Goal: Find specific page/section: Find specific page/section

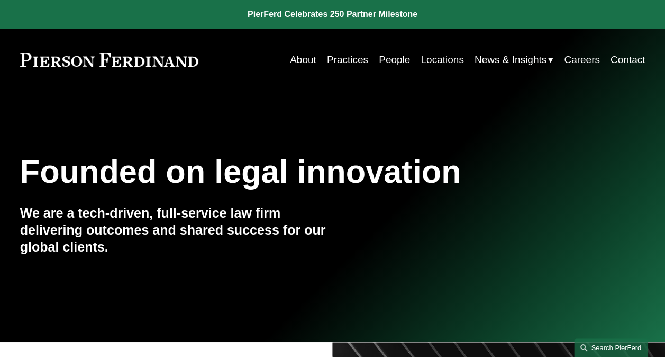
click at [611, 344] on link "Search this site" at bounding box center [611, 347] width 74 height 19
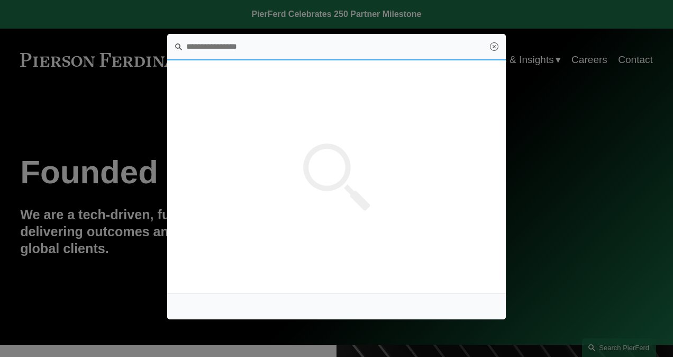
click at [271, 44] on input "Search this site" at bounding box center [336, 47] width 339 height 26
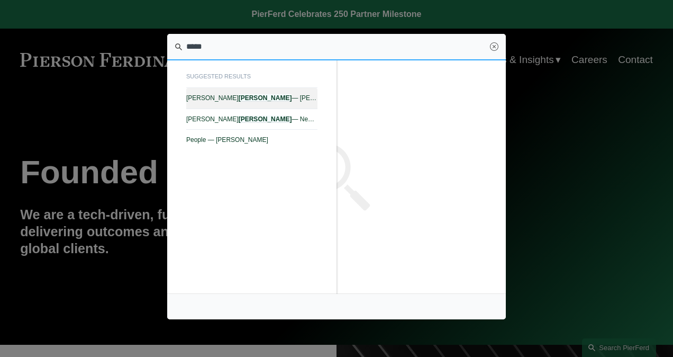
click at [281, 99] on span "[PERSON_NAME] — [PERSON_NAME]" at bounding box center [251, 97] width 131 height 7
type input "*****"
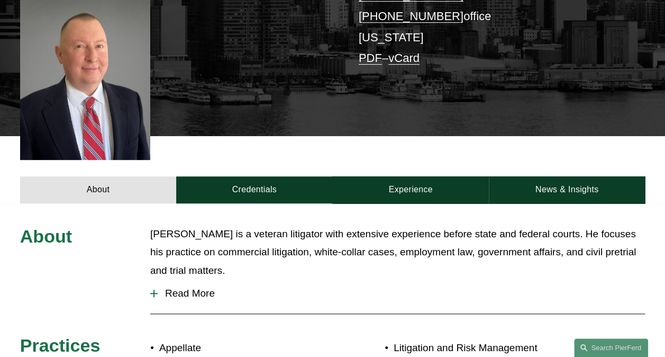
scroll to position [264, 0]
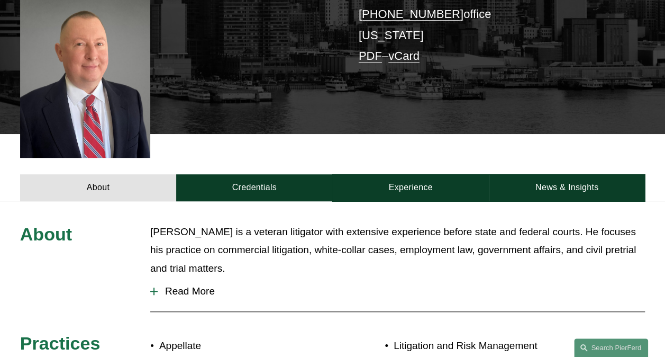
click at [211, 285] on span "Read More" at bounding box center [401, 291] width 487 height 12
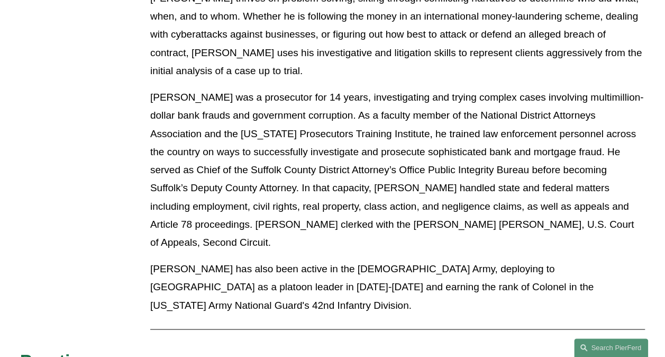
scroll to position [582, 0]
